Goal: Register for event/course

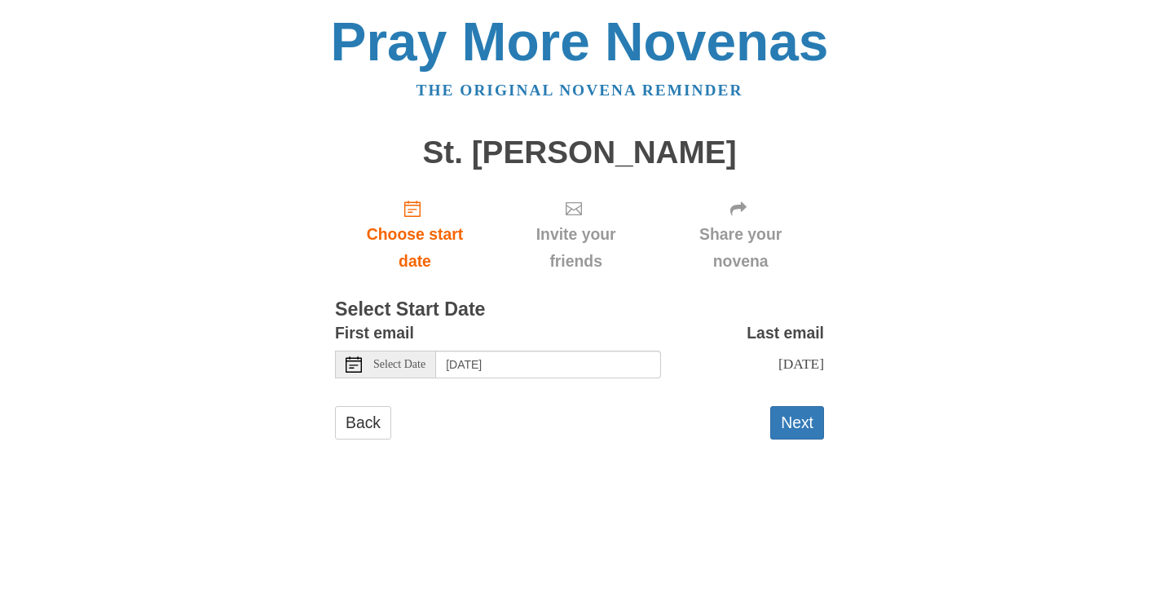
click at [355, 364] on use at bounding box center [354, 364] width 16 height 16
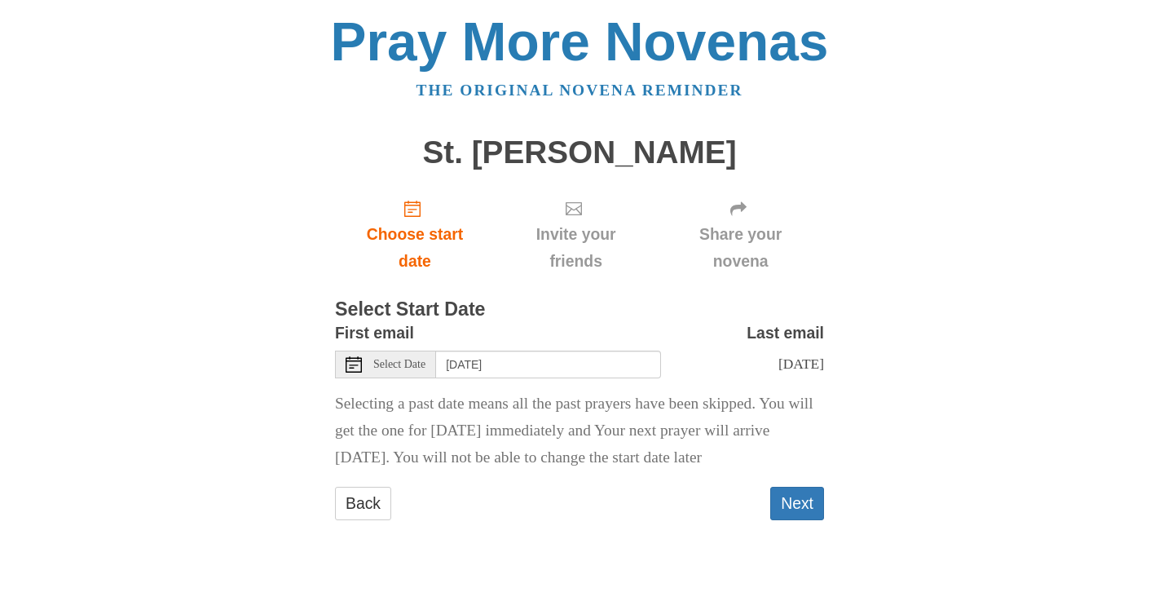
click at [384, 365] on span "Select Date" at bounding box center [399, 364] width 52 height 11
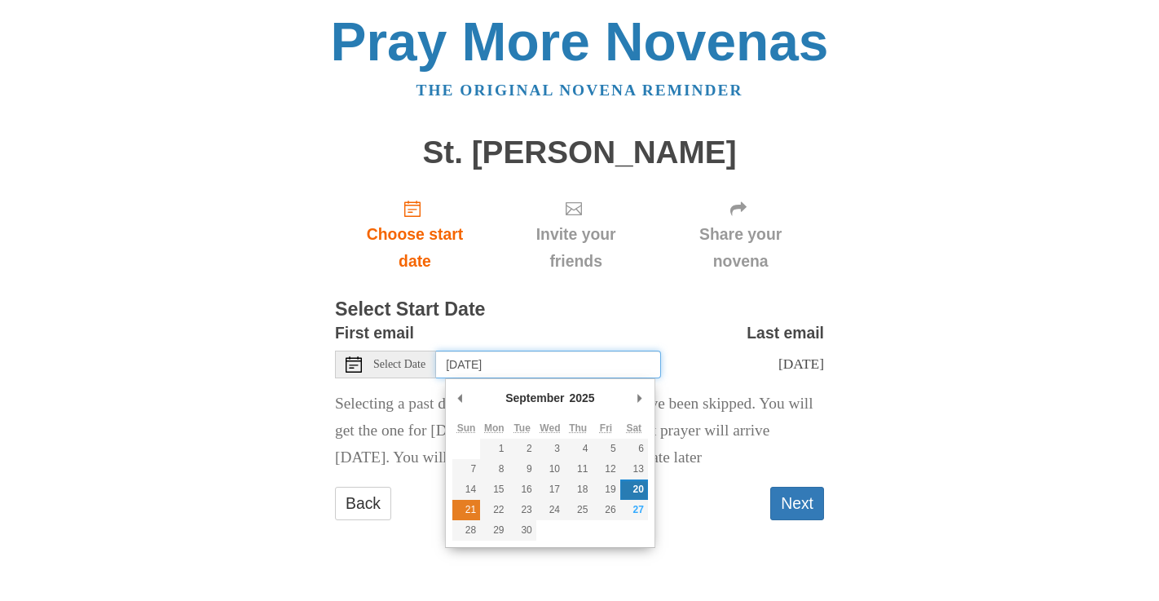
type input "Sunday, September 21st"
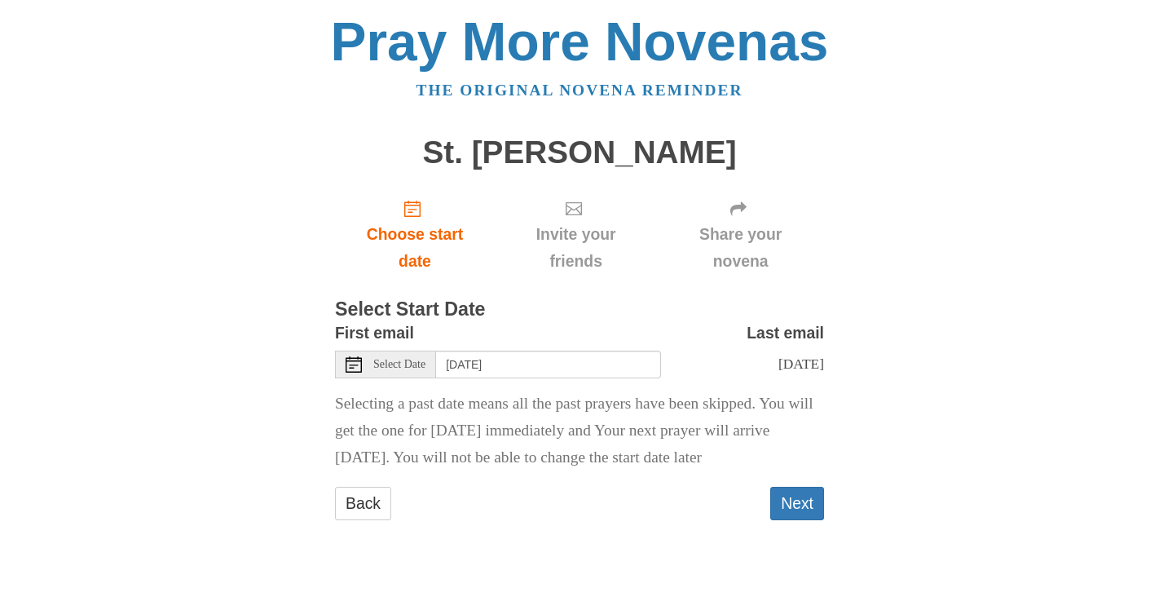
scroll to position [8, 0]
click at [801, 520] on button "Next" at bounding box center [797, 503] width 54 height 33
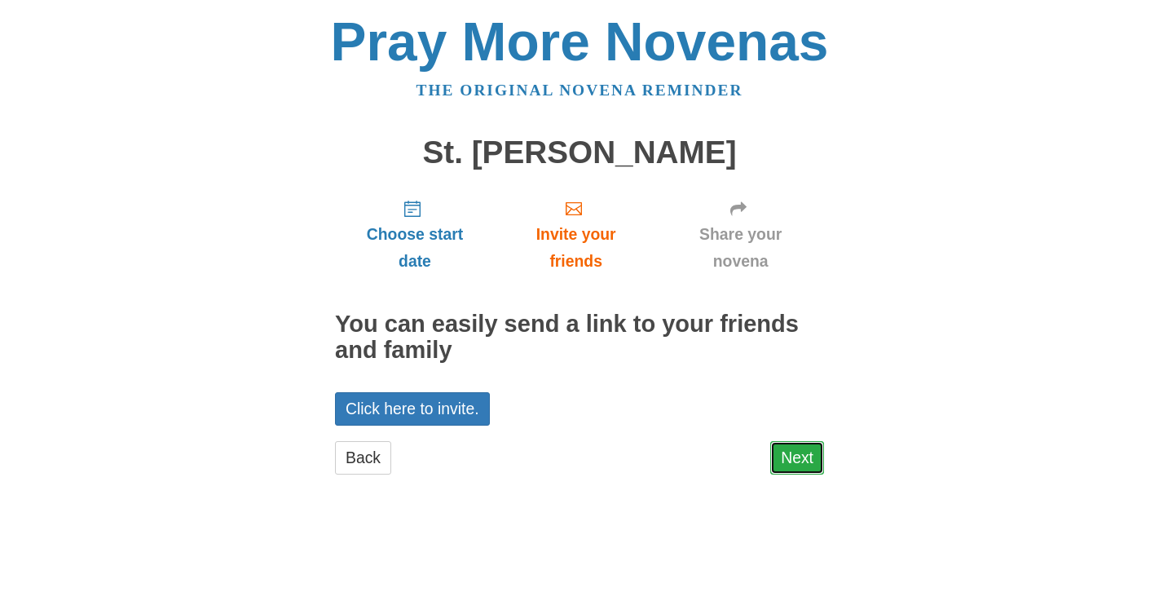
click at [799, 460] on link "Next" at bounding box center [797, 457] width 54 height 33
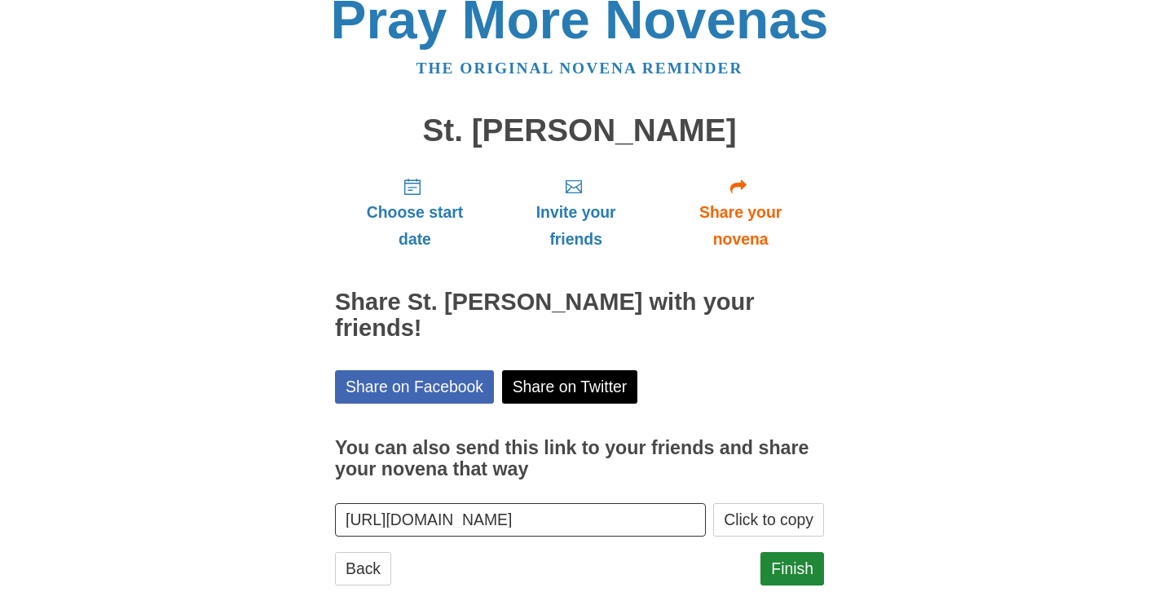
scroll to position [28, 0]
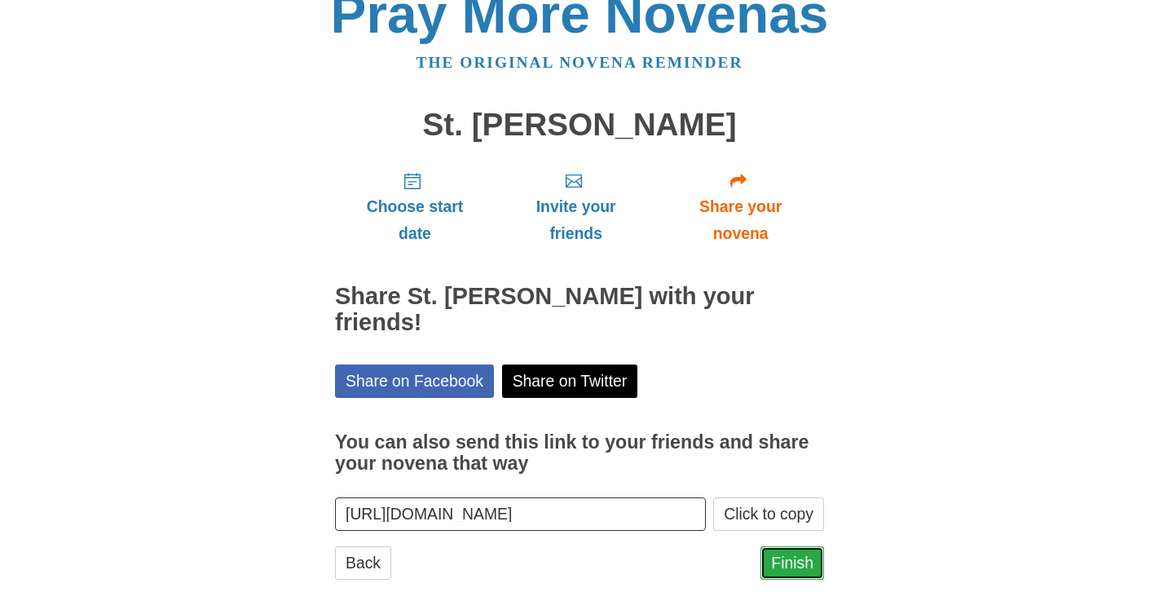
click at [788, 546] on link "Finish" at bounding box center [792, 562] width 64 height 33
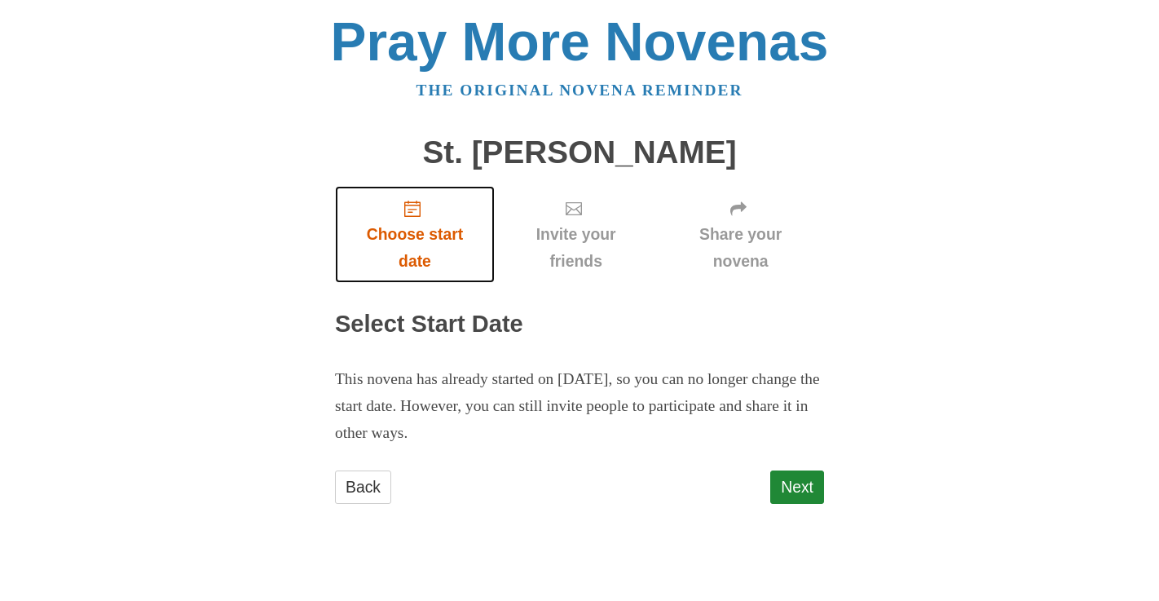
click at [414, 249] on span "Choose start date" at bounding box center [414, 248] width 127 height 54
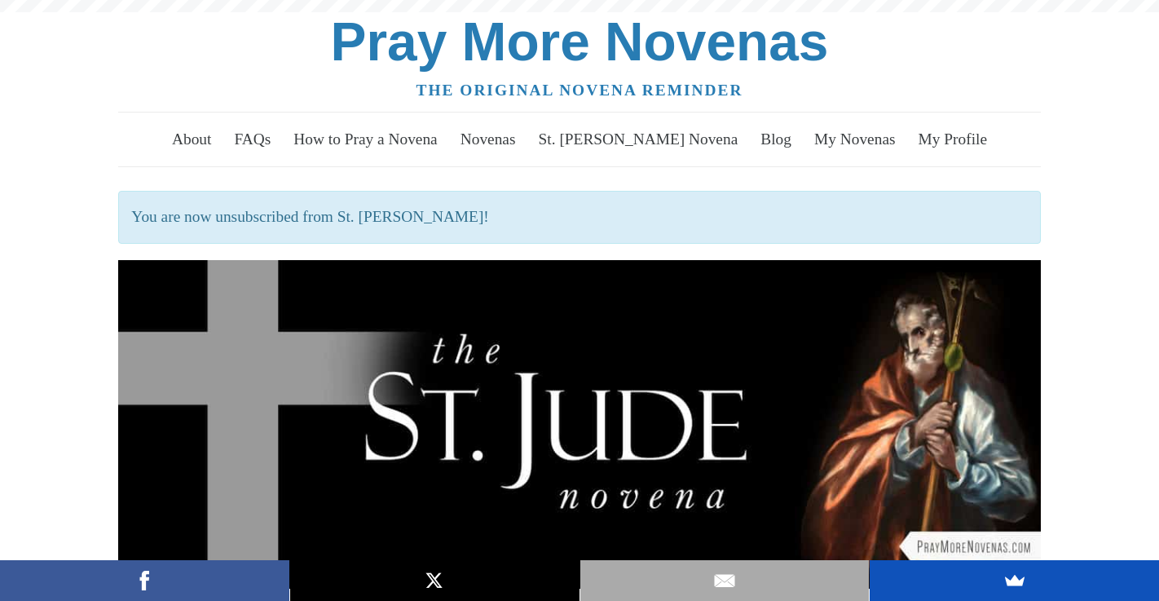
scroll to position [518, 0]
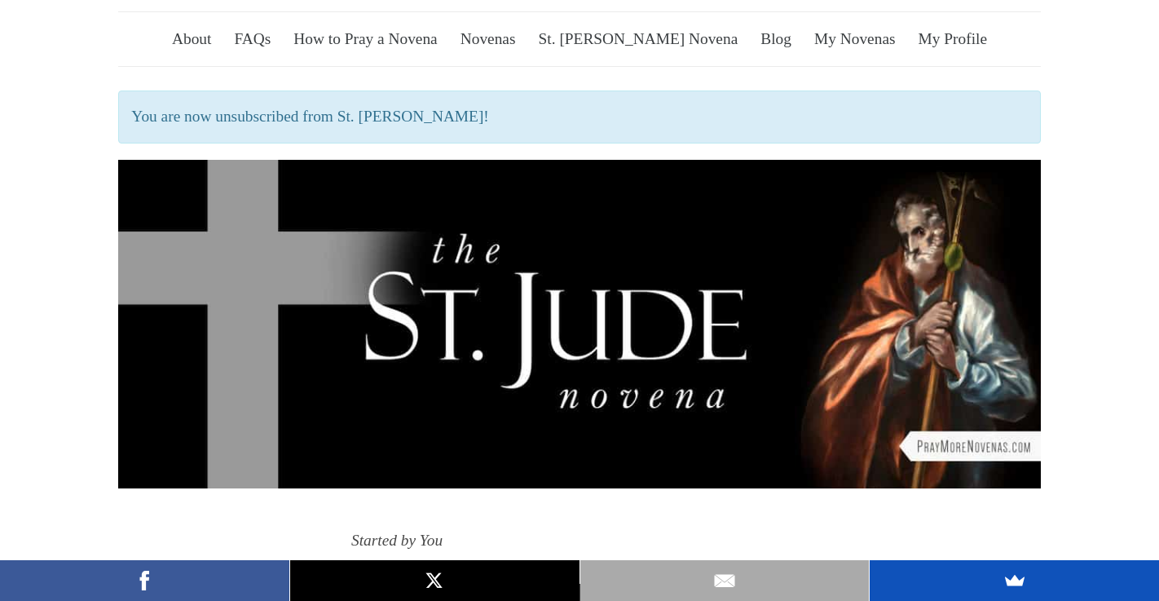
scroll to position [76, 0]
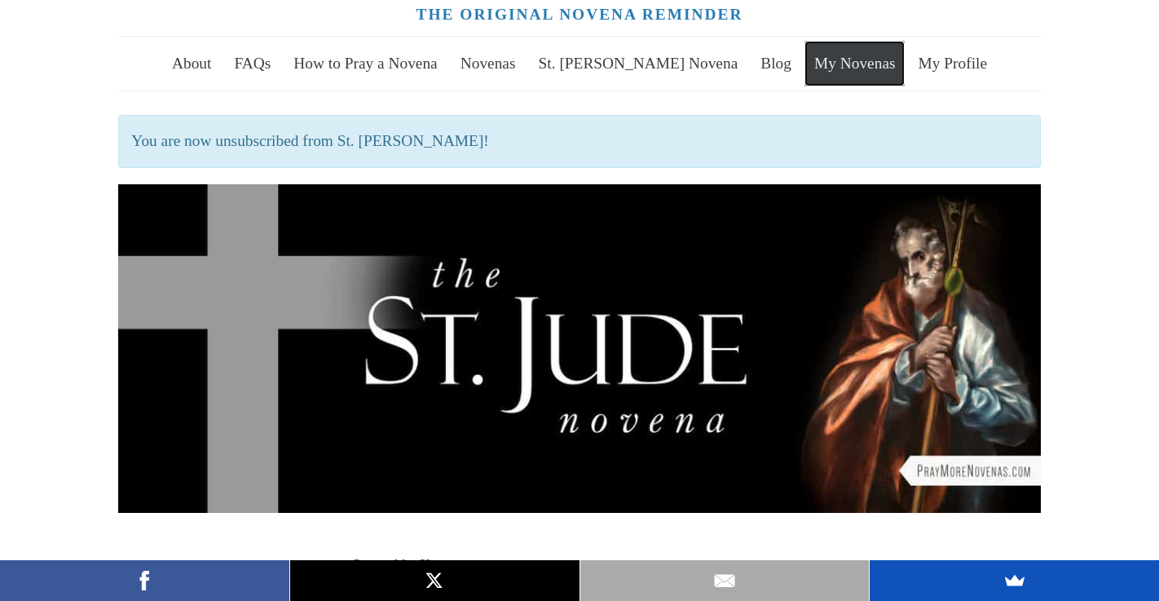
click at [836, 69] on link "My Novenas" at bounding box center [854, 64] width 100 height 46
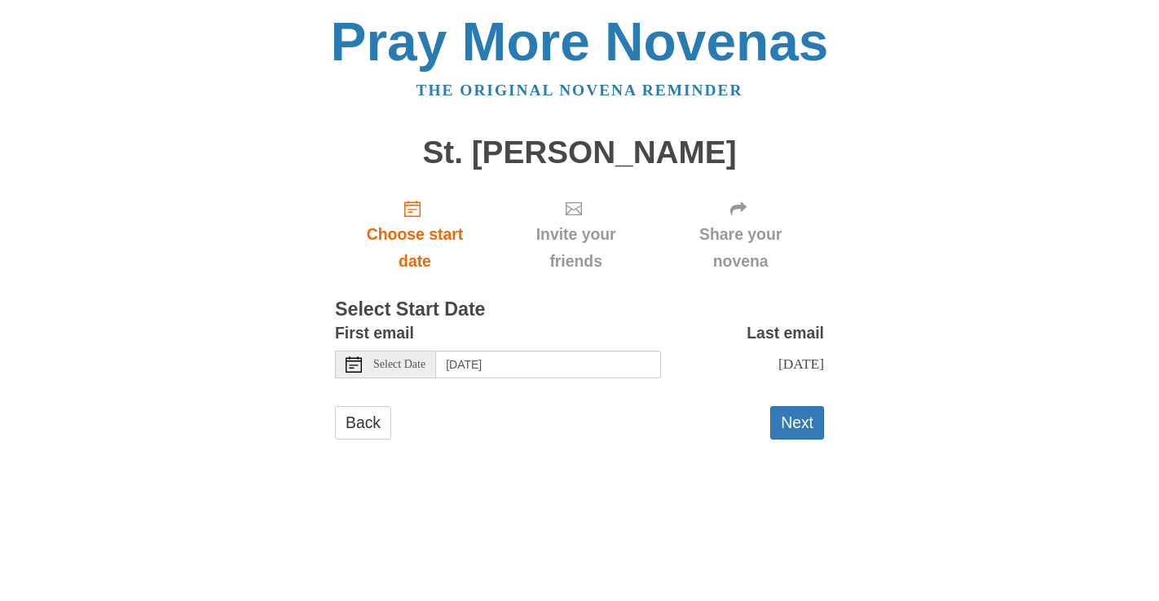
click at [359, 363] on icon at bounding box center [354, 364] width 16 height 16
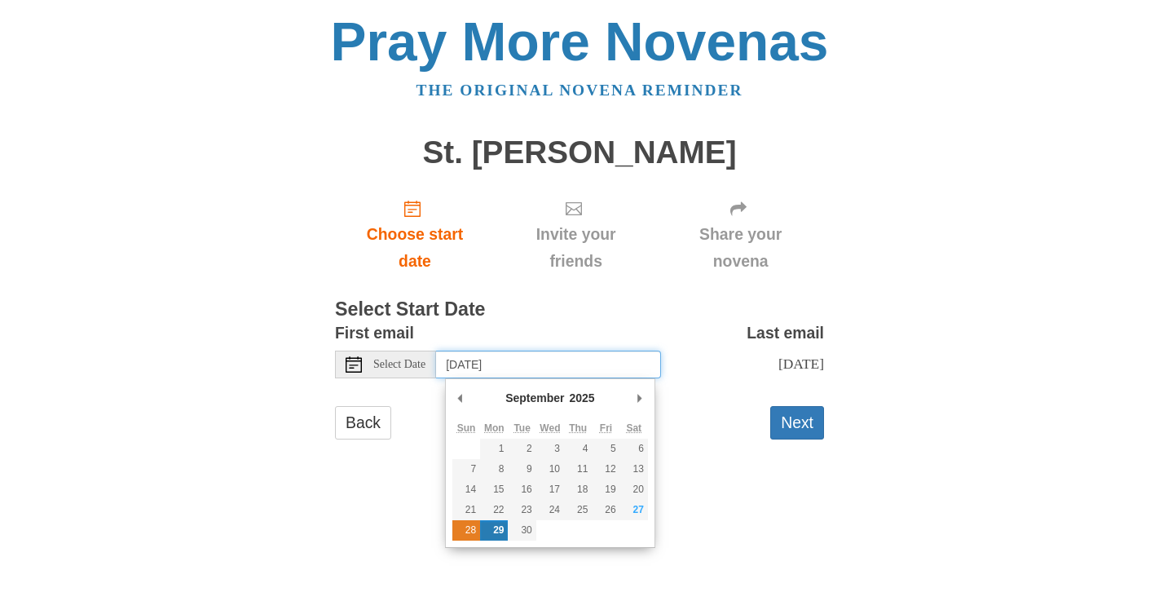
type input "[DATE]"
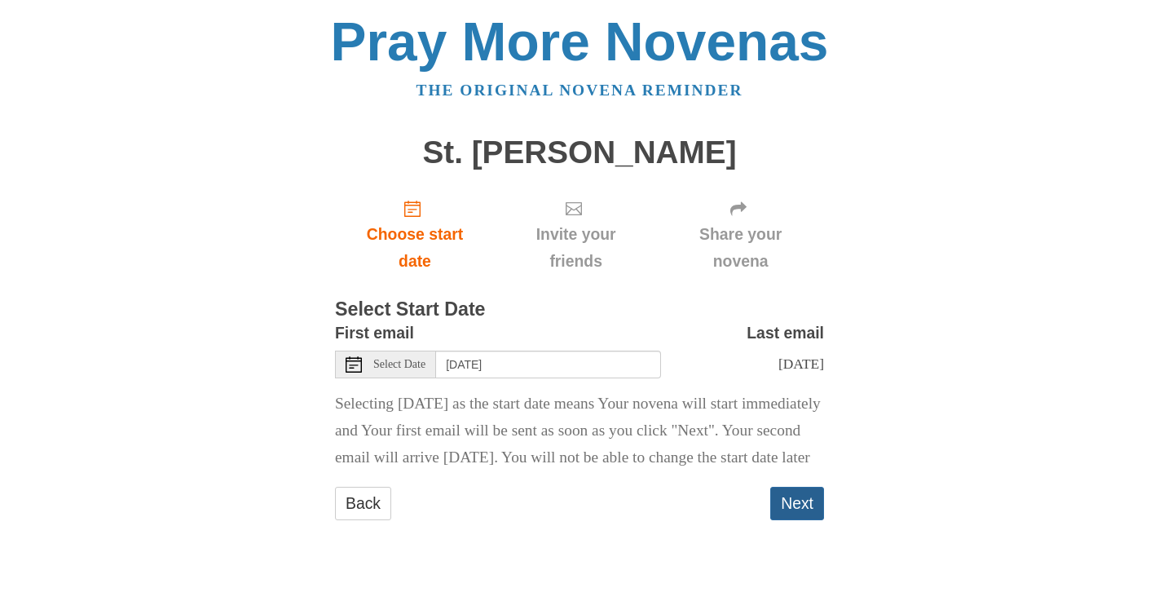
click at [790, 520] on button "Next" at bounding box center [797, 503] width 54 height 33
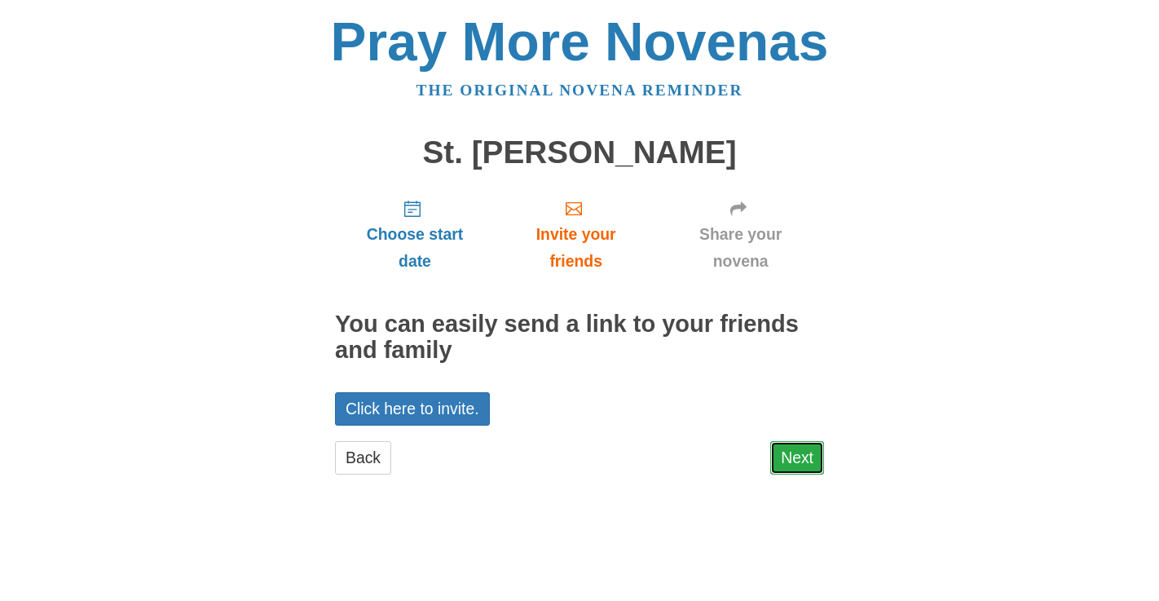
click at [792, 466] on link "Next" at bounding box center [797, 457] width 54 height 33
